Goal: Navigation & Orientation: Find specific page/section

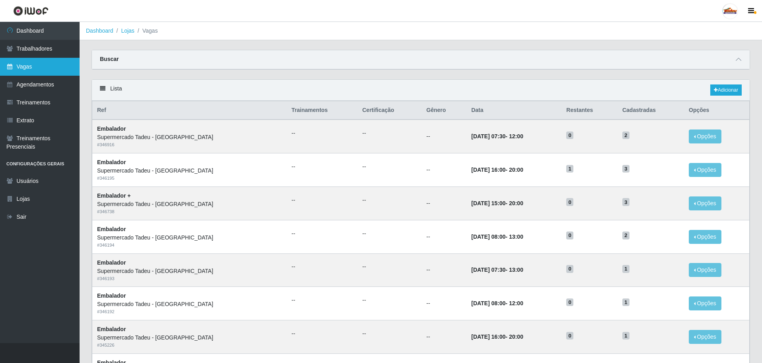
click at [57, 71] on link "Vagas" at bounding box center [40, 67] width 80 height 18
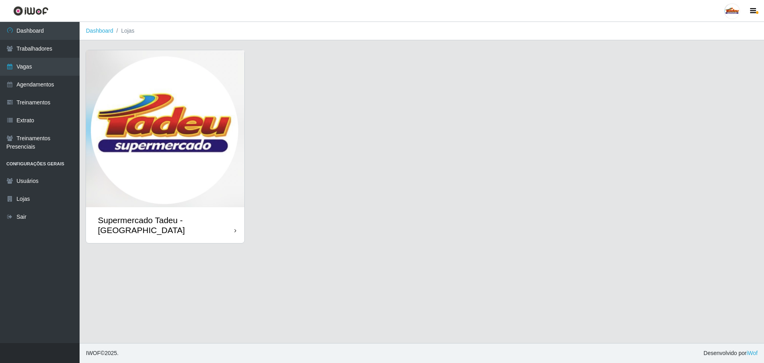
click at [116, 161] on img at bounding box center [165, 128] width 158 height 157
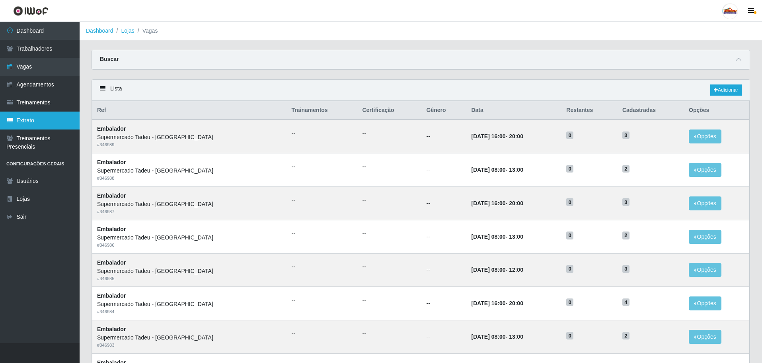
click at [36, 118] on link "Extrato" at bounding box center [40, 120] width 80 height 18
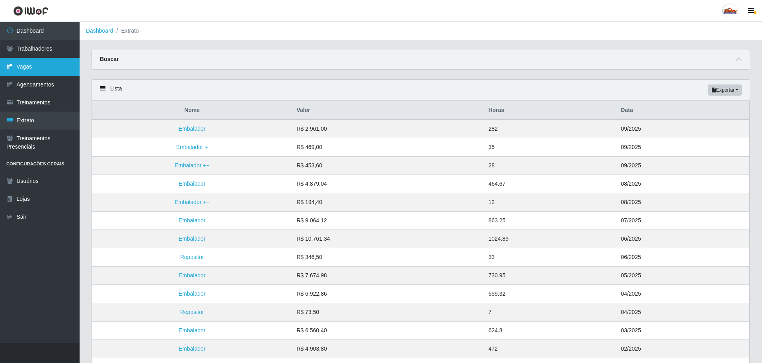
click at [23, 65] on link "Vagas" at bounding box center [40, 67] width 80 height 18
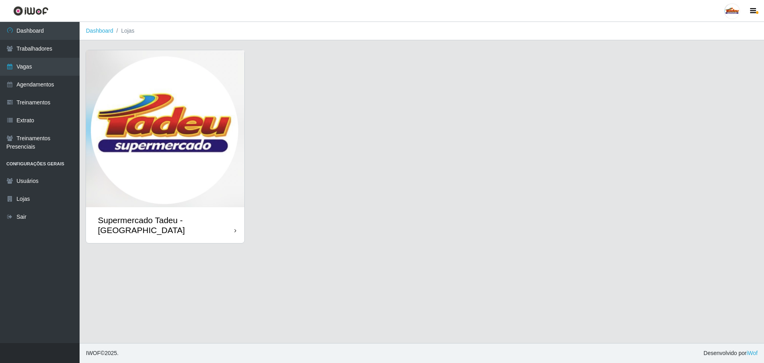
click at [232, 151] on img at bounding box center [165, 128] width 158 height 157
